Goal: Task Accomplishment & Management: Manage account settings

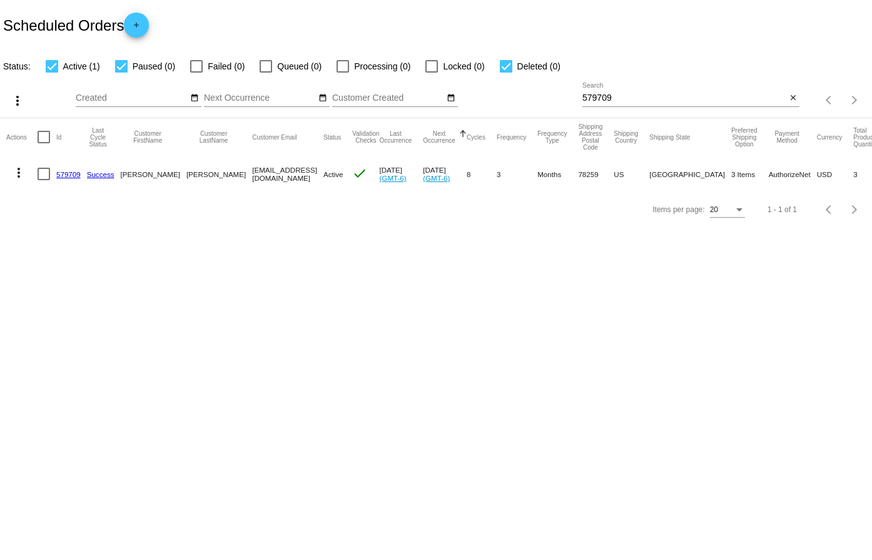
click at [639, 99] on input "579709" at bounding box center [684, 98] width 204 height 10
paste input "794833"
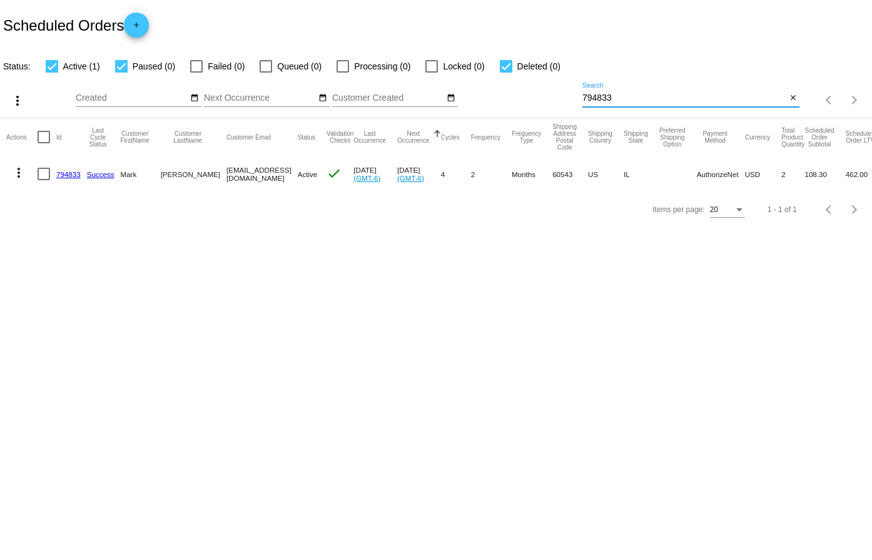
type input "794833"
click at [66, 171] on link "794833" at bounding box center [68, 174] width 24 height 8
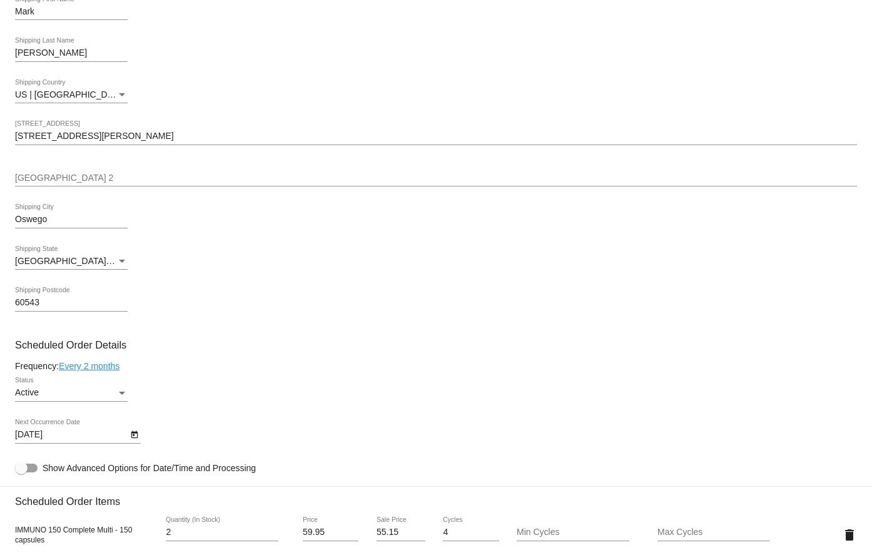
scroll to position [375, 0]
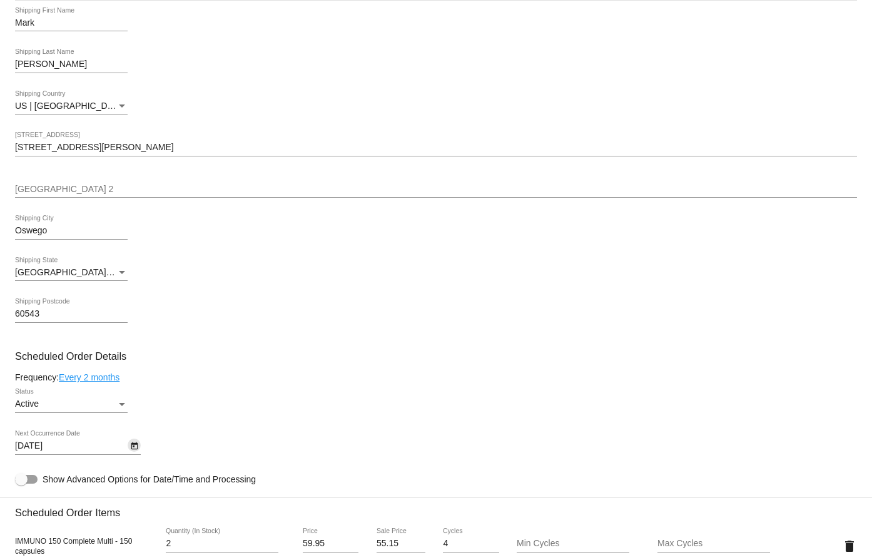
click at [137, 450] on icon "Open calendar" at bounding box center [134, 446] width 9 height 15
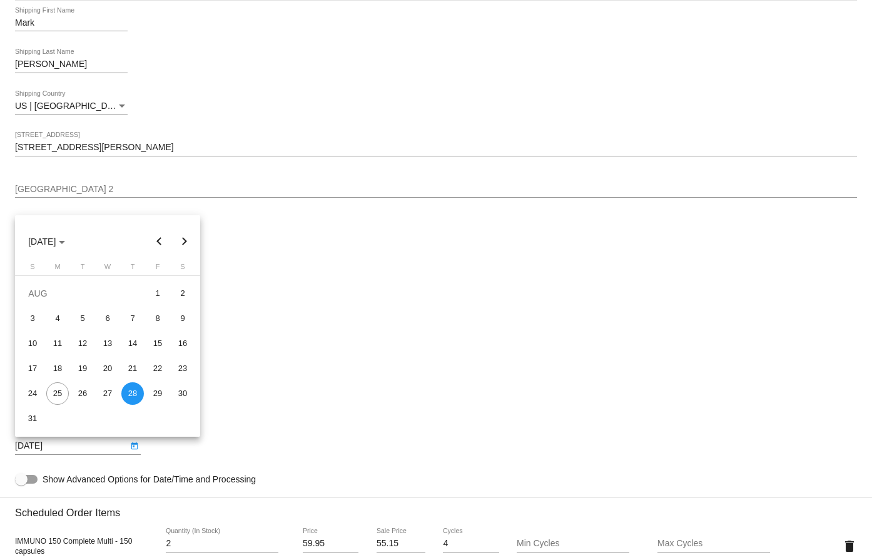
click at [182, 243] on button "Next month" at bounding box center [184, 241] width 25 height 25
click at [79, 395] on div "28" at bounding box center [82, 393] width 23 height 23
type input "[DATE]"
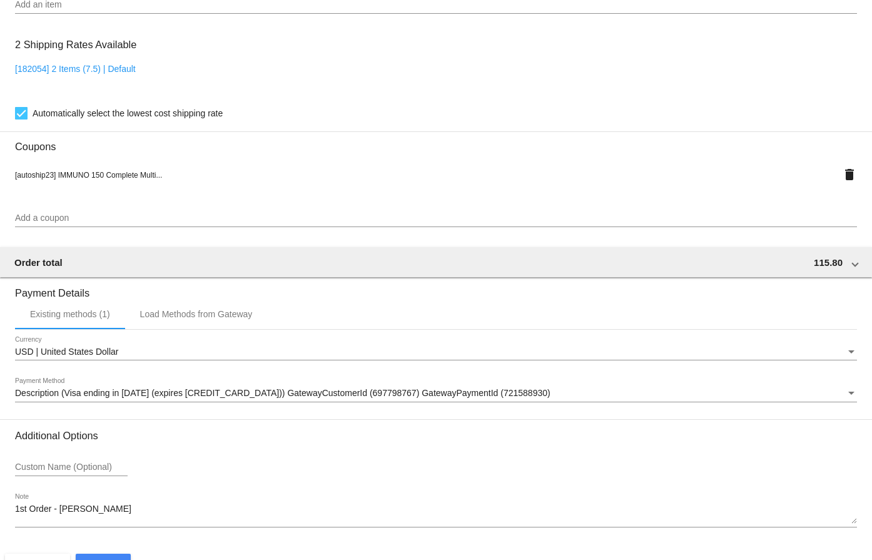
scroll to position [1000, 0]
